Goal: Transaction & Acquisition: Purchase product/service

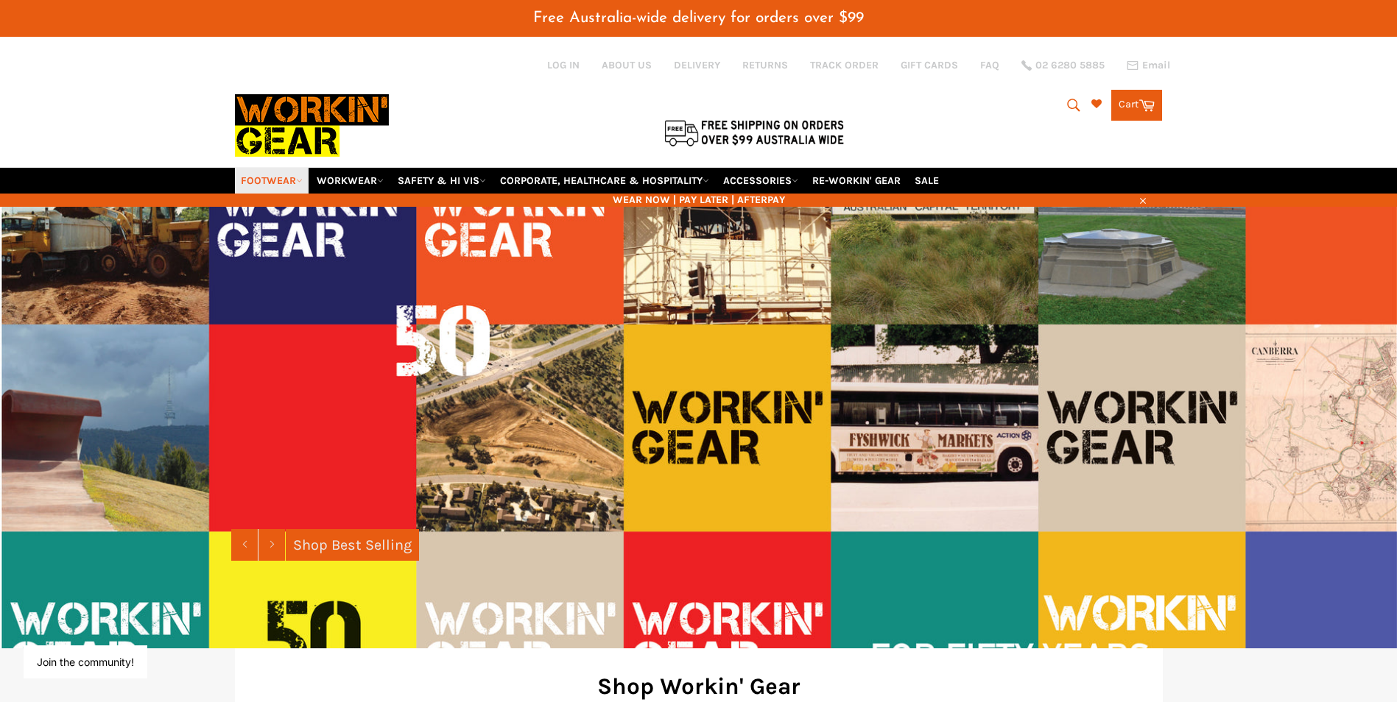
click at [289, 180] on link "FOOTWEAR" at bounding box center [272, 181] width 74 height 26
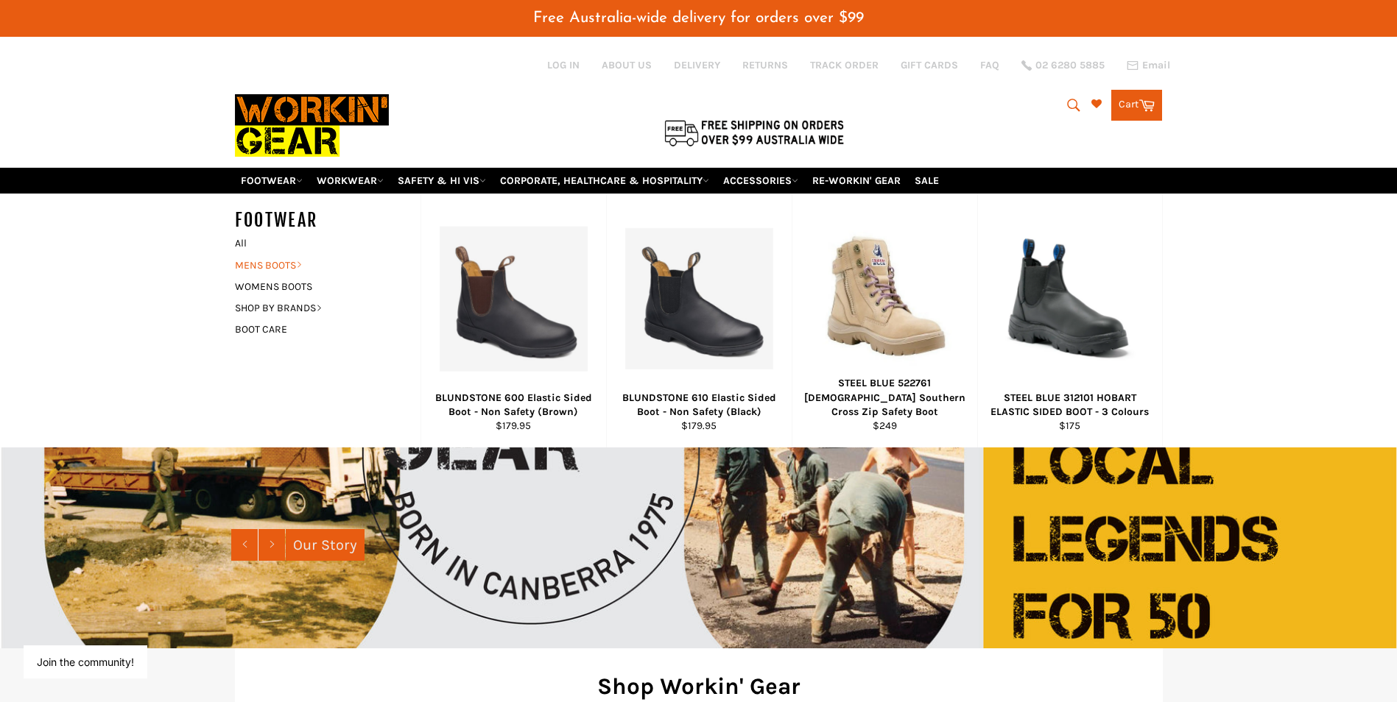
click at [299, 264] on icon at bounding box center [299, 264] width 7 height 7
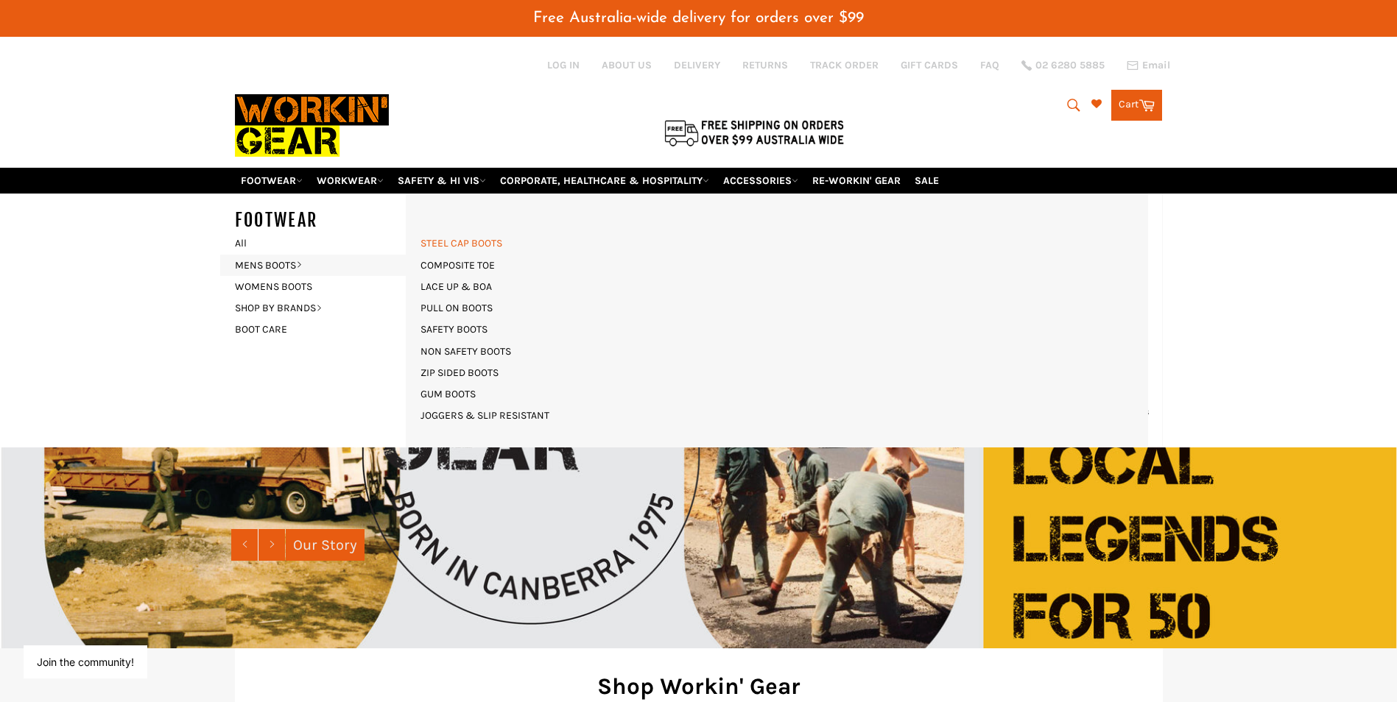
click at [497, 244] on link "STEEL CAP BOOTS" at bounding box center [461, 243] width 96 height 21
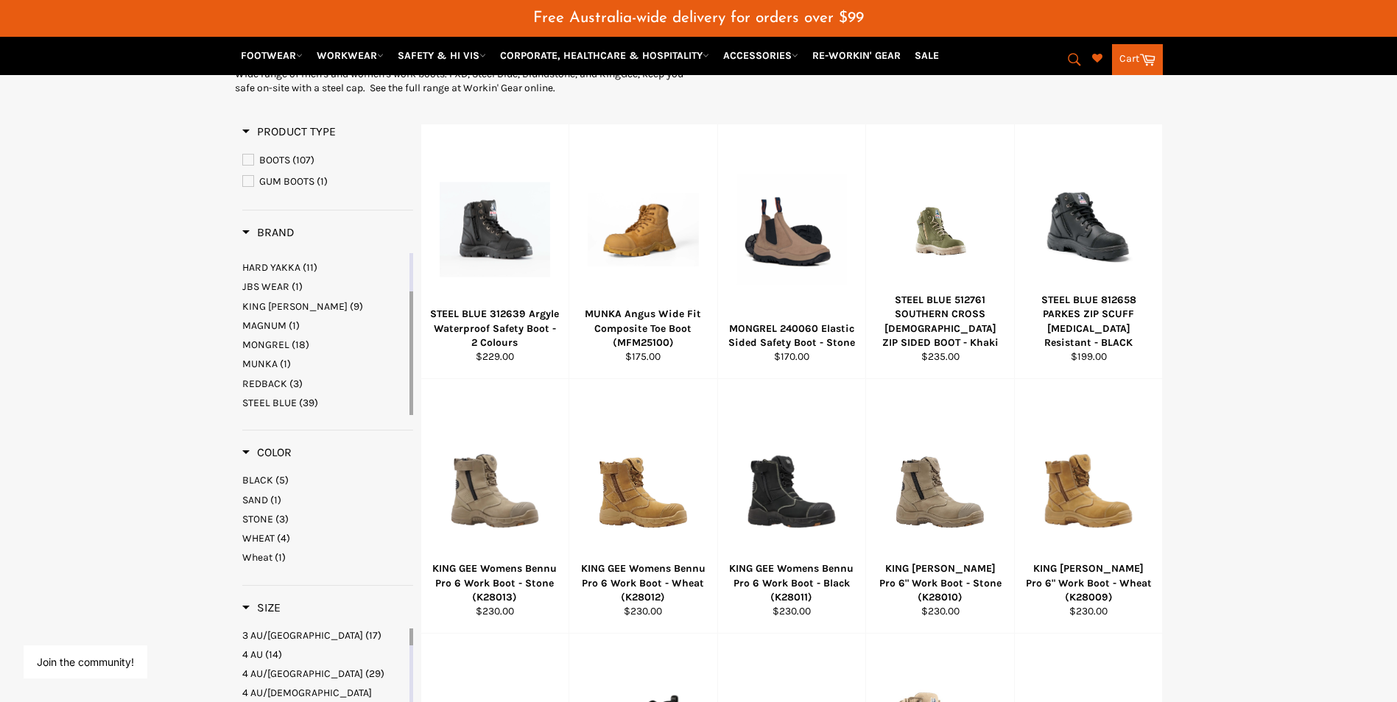
scroll to position [294, 0]
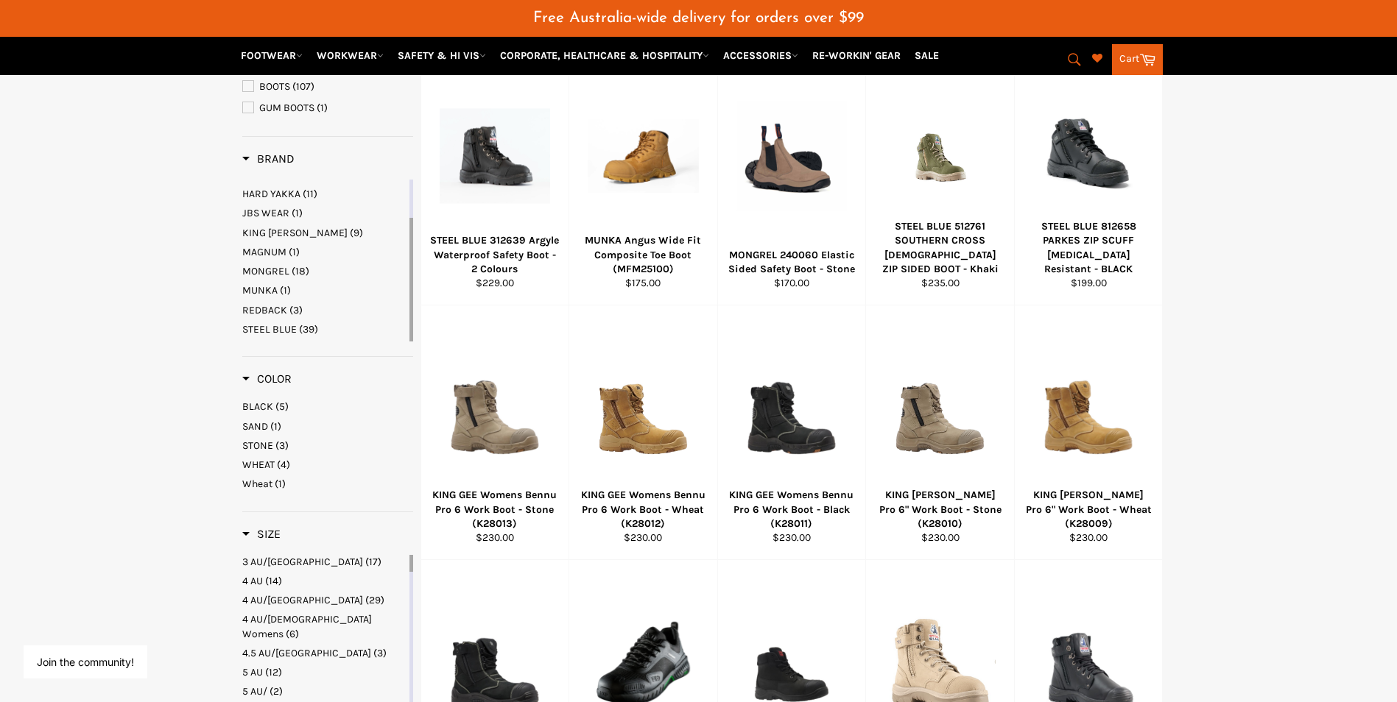
click at [287, 325] on span "STEEL BLUE" at bounding box center [269, 329] width 54 height 13
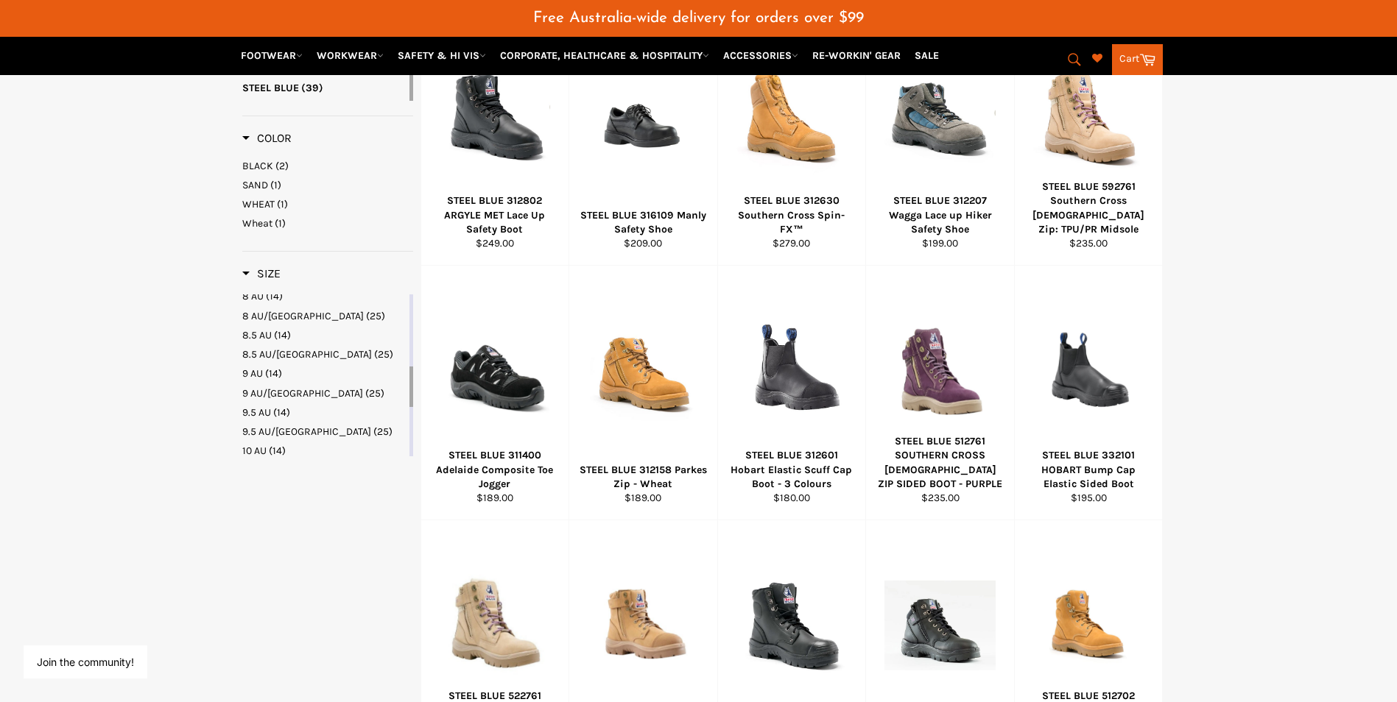
scroll to position [883, 0]
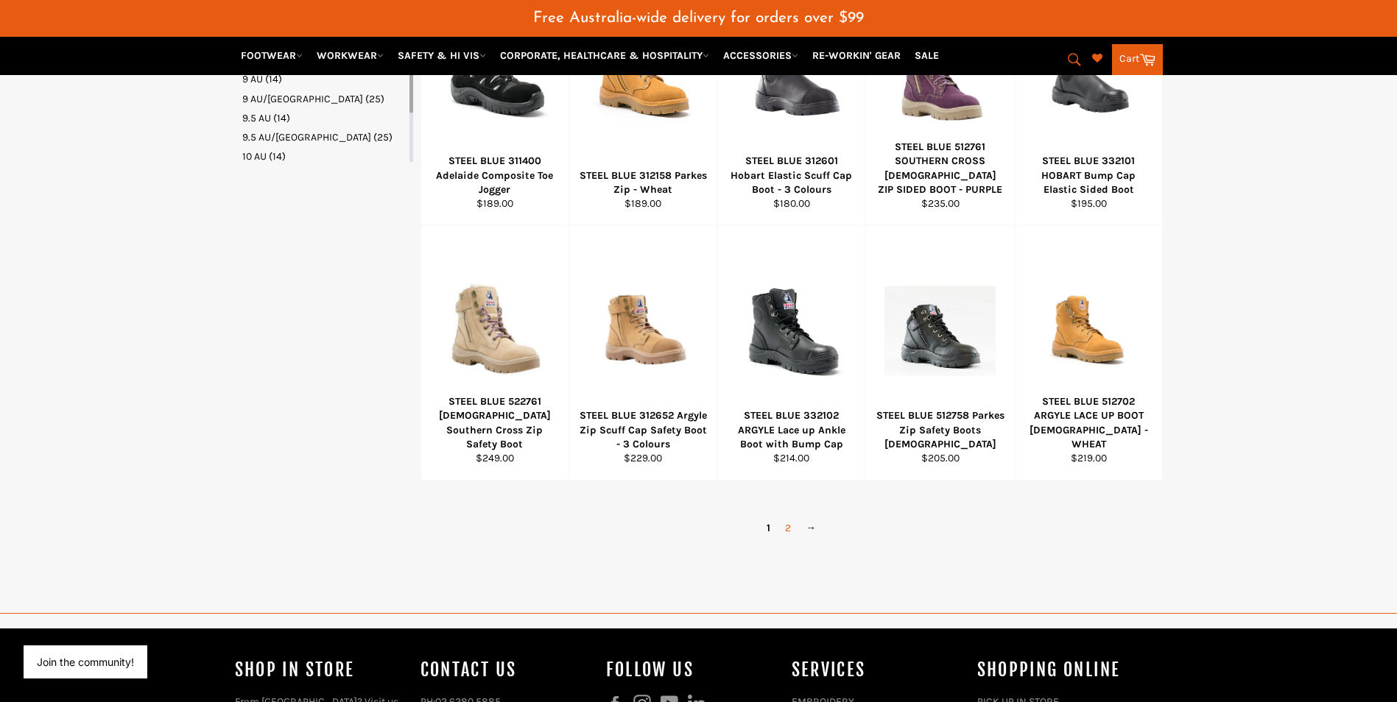
click at [788, 532] on link "2" at bounding box center [787, 528] width 21 height 21
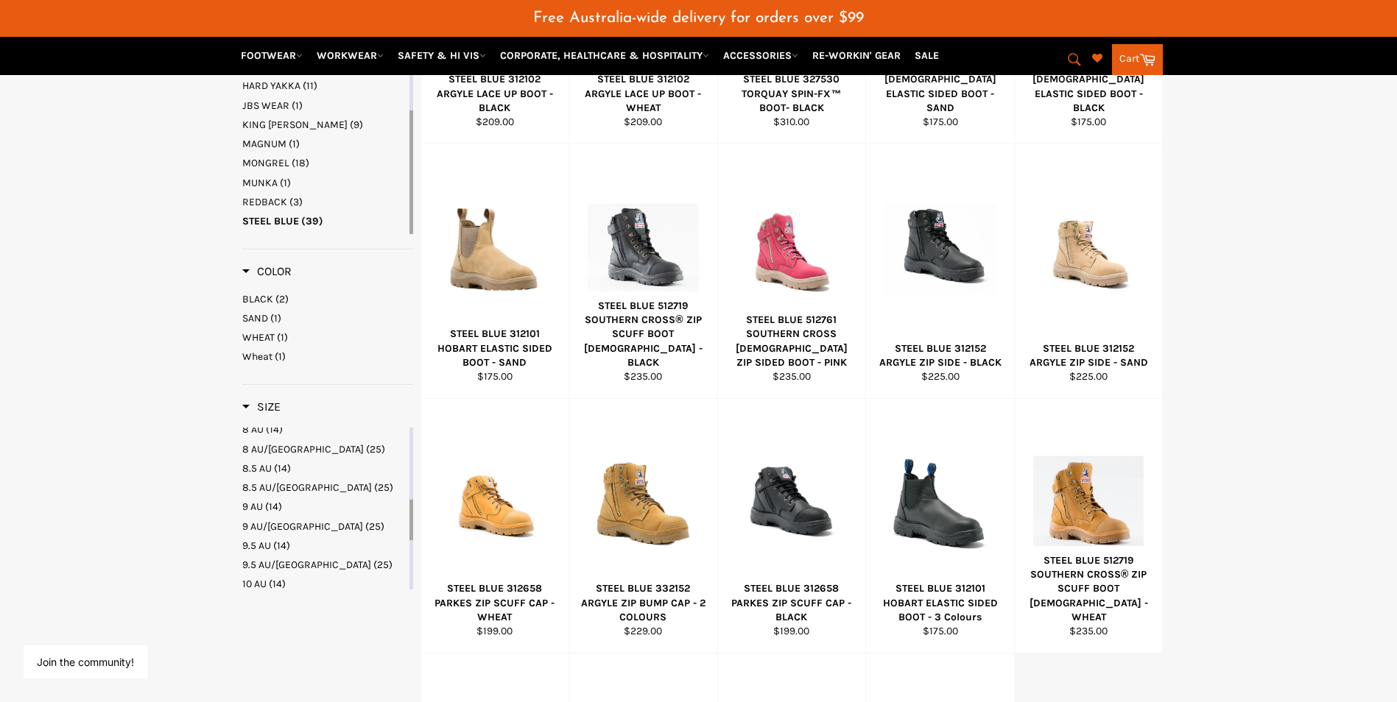
scroll to position [603, 0]
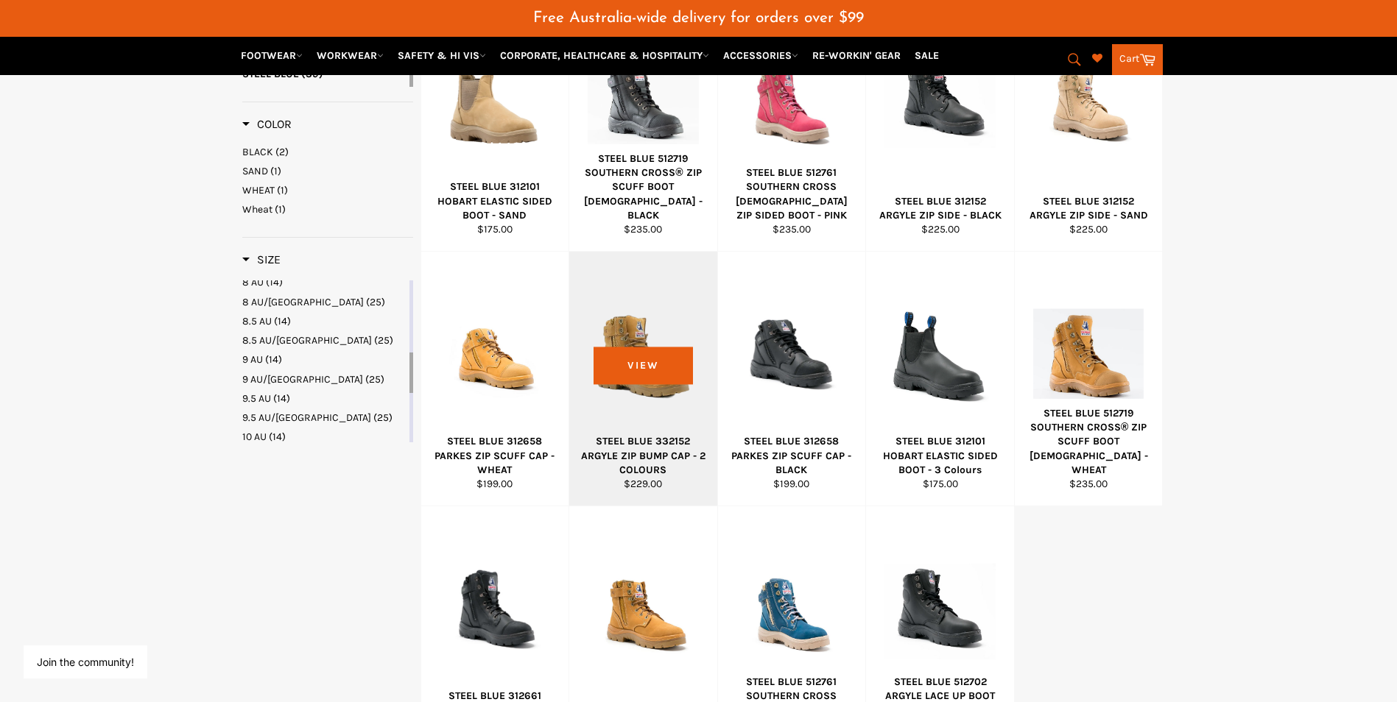
click at [664, 405] on div at bounding box center [643, 356] width 111 height 173
